Goal: Information Seeking & Learning: Learn about a topic

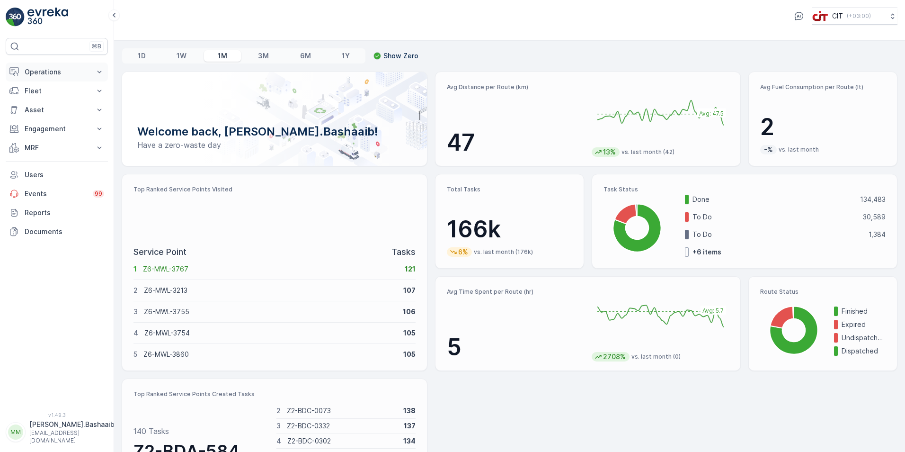
click at [55, 70] on p "Operations" at bounding box center [57, 71] width 64 height 9
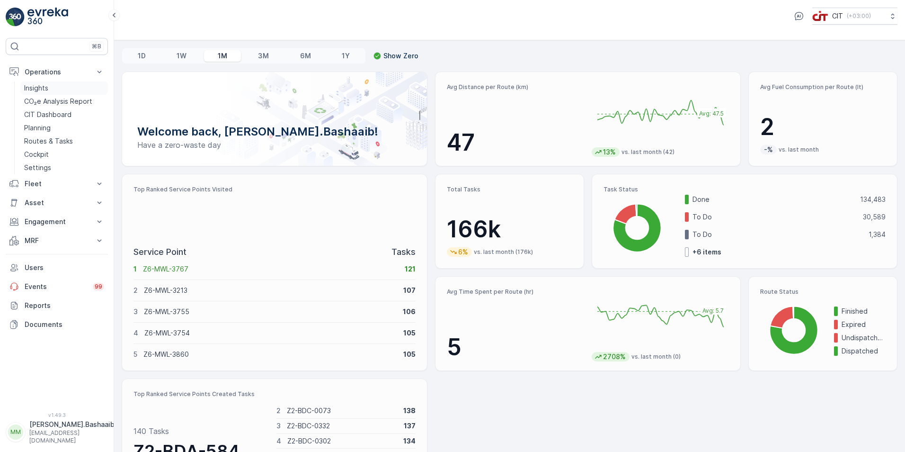
click at [66, 87] on link "Insights" at bounding box center [64, 87] width 88 height 13
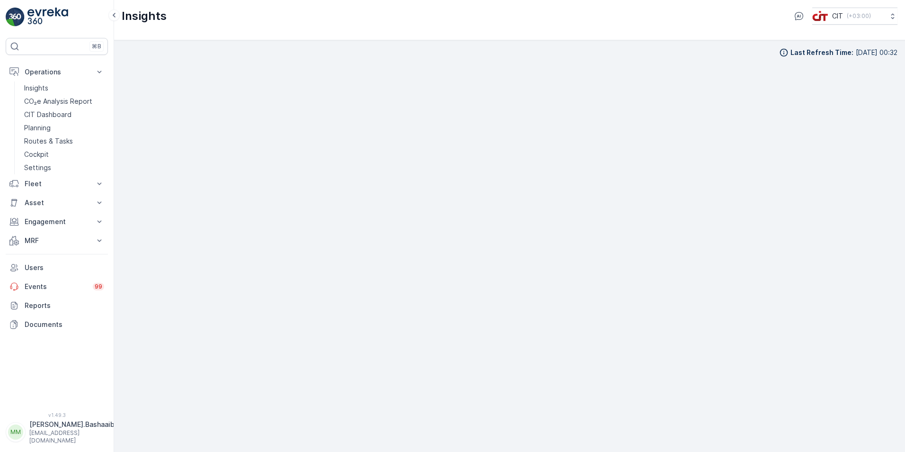
scroll to position [9, 0]
click at [61, 429] on p "[PERSON_NAME].Bashaaib" at bounding box center [71, 423] width 85 height 9
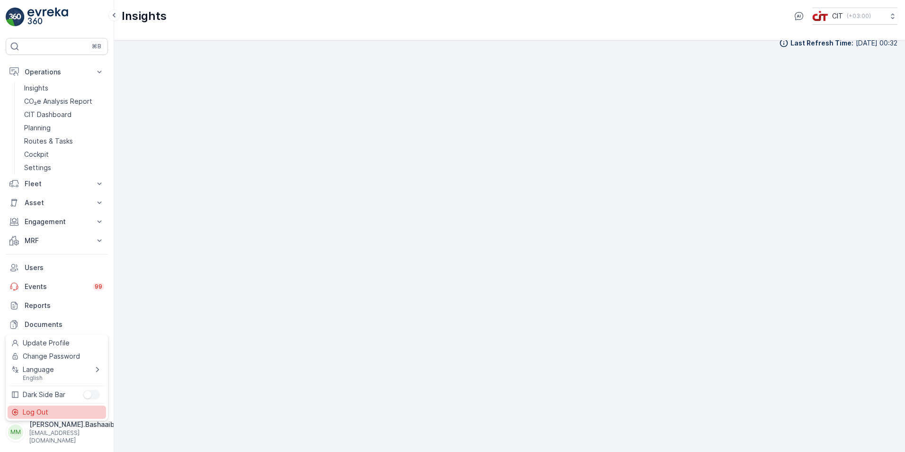
click at [49, 408] on div "Log Out" at bounding box center [57, 411] width 98 height 13
